Goal: Information Seeking & Learning: Check status

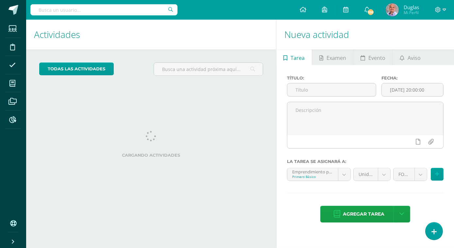
click at [90, 13] on input "text" at bounding box center [103, 9] width 147 height 11
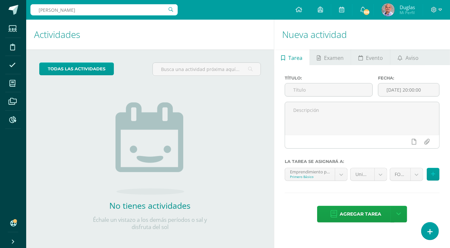
type input "sebastian galvez"
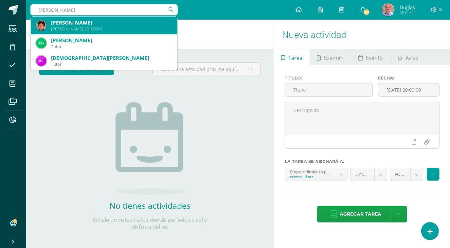
click at [95, 32] on div "Sebastián André Gálvez Castañeda Quinto Bachillerato 20190991" at bounding box center [104, 26] width 136 height 18
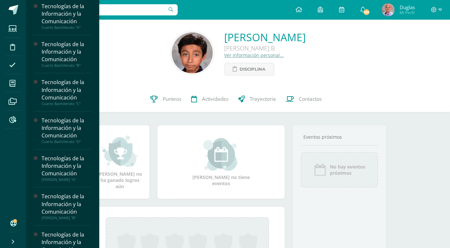
scroll to position [458, 0]
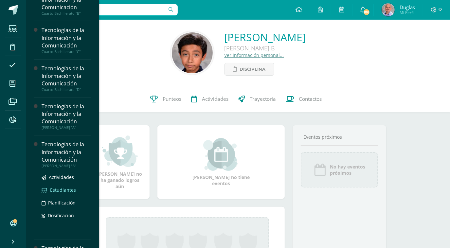
click at [65, 188] on span "Estudiantes" at bounding box center [63, 190] width 26 height 6
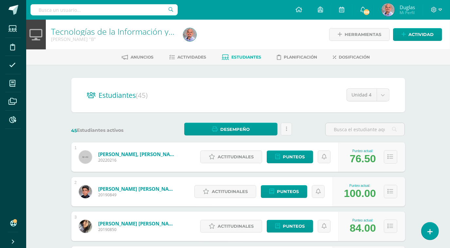
click at [372, 153] on div "76.50" at bounding box center [363, 159] width 26 height 12
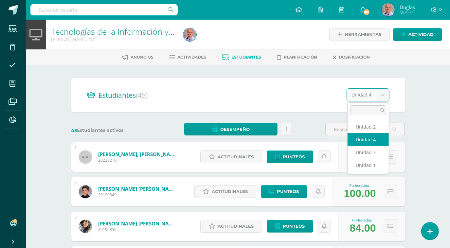
select select "/dashboard/teacher/section/6462/students/?unit=215341"
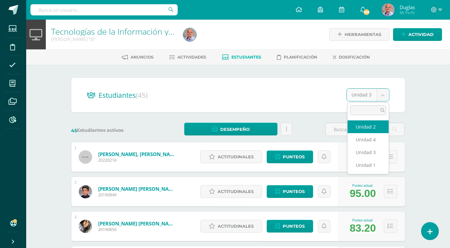
select select "/dashboard/teacher/section/6462/students/?unit=215338"
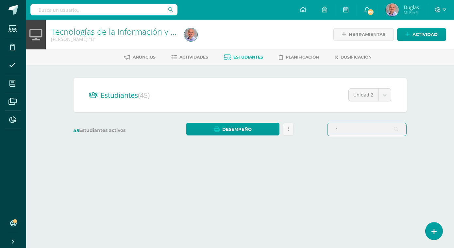
type input "1"
click at [384, 95] on body "Estudiantes Disciplina Asistencia Mis cursos Archivos Reportes Soporte Ayuda Re…" at bounding box center [227, 91] width 454 height 183
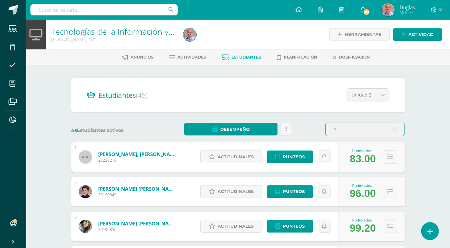
click at [338, 131] on input "1" at bounding box center [364, 129] width 79 height 13
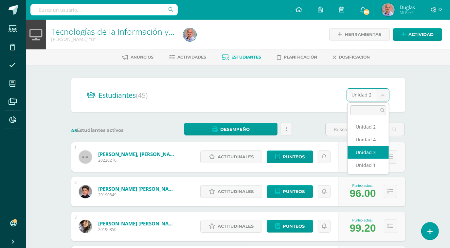
select select "/dashboard/teacher/section/6462/students/?unit=215341"
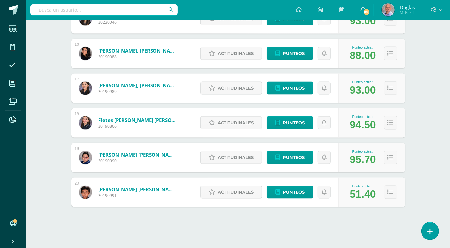
scroll to position [623, 0]
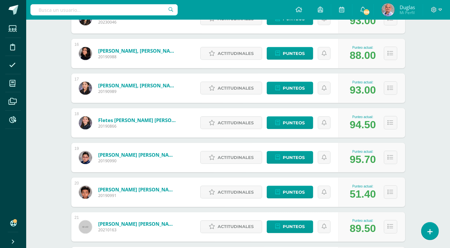
click at [417, 152] on div "Estudiantes (45) Unidad 3 Unidad 2 Unidad 4 Unidad 3 Unidad 1 45 Estudiantes ac…" at bounding box center [238, 18] width 360 height 1154
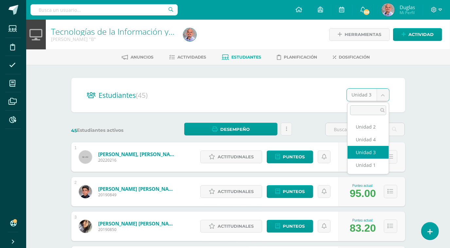
click at [371, 162] on div "91.20" at bounding box center [363, 159] width 26 height 12
select select "/dashboard/teacher/section/6462/students/?unit=215335"
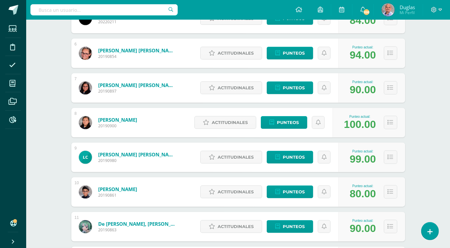
scroll to position [623, 0]
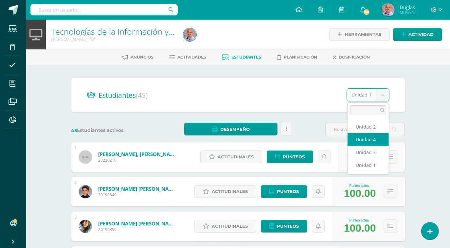
select select "/dashboard/teacher/section/6462/students/?unit=215344"
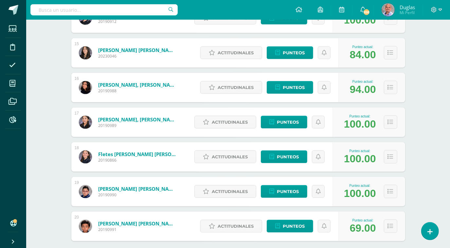
scroll to position [623, 0]
